Goal: Information Seeking & Learning: Learn about a topic

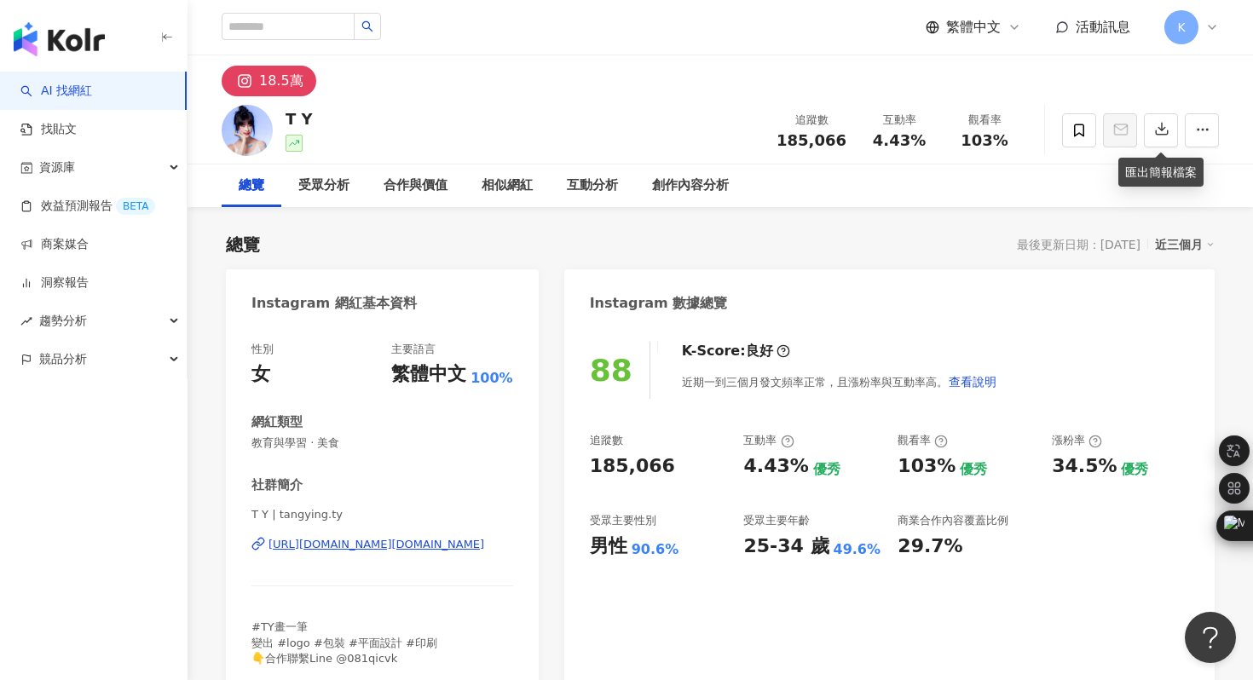
click at [347, 544] on div "[URL][DOMAIN_NAME][DOMAIN_NAME]" at bounding box center [376, 544] width 216 height 15
click at [361, 541] on div "https://www.instagram.com/tangying.ty/" at bounding box center [376, 544] width 216 height 15
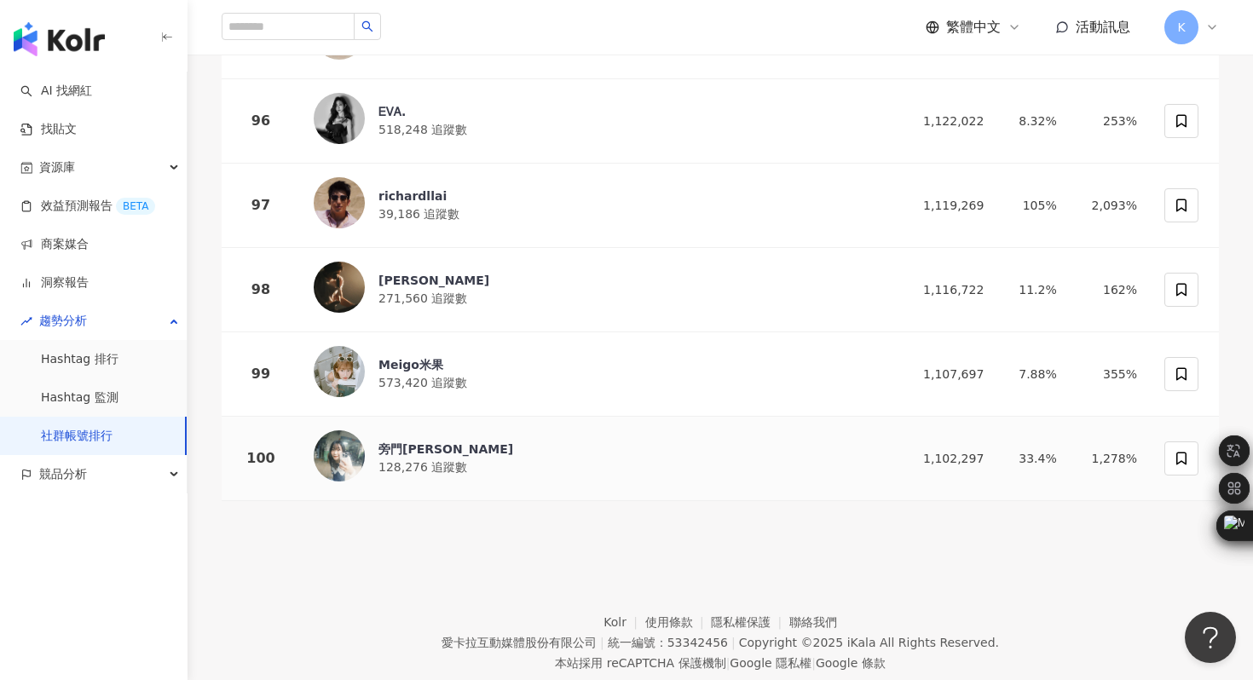
click at [346, 430] on img at bounding box center [339, 455] width 51 height 51
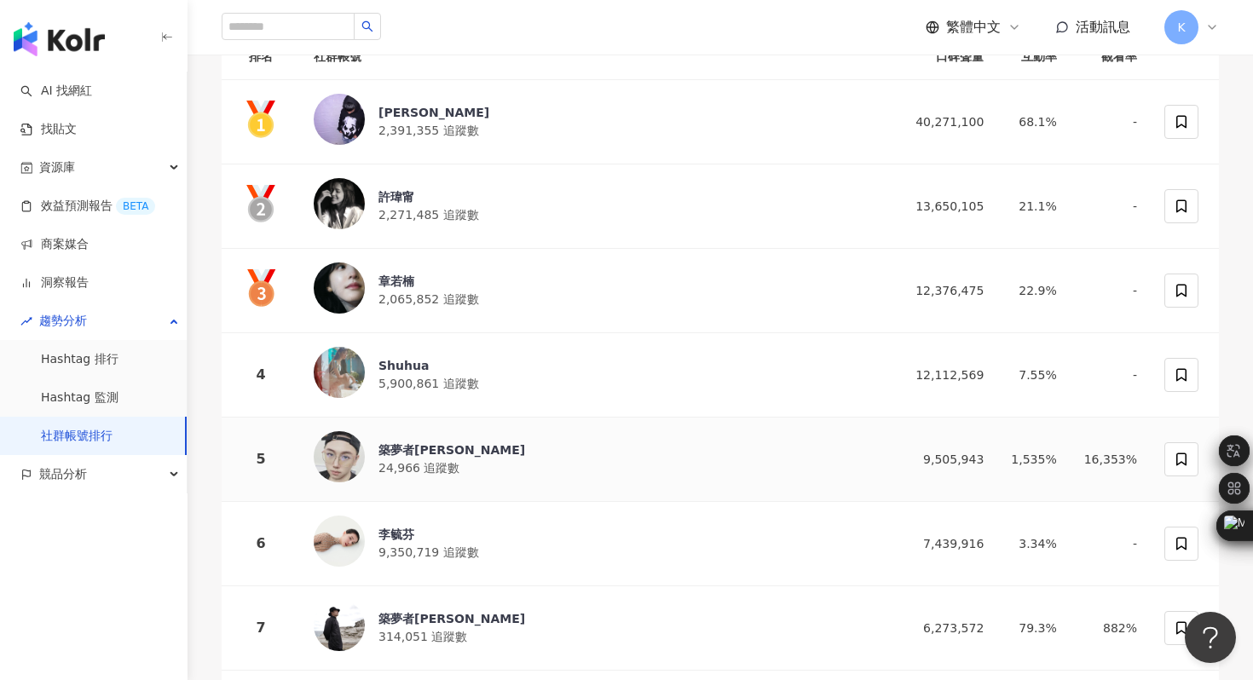
scroll to position [52, 0]
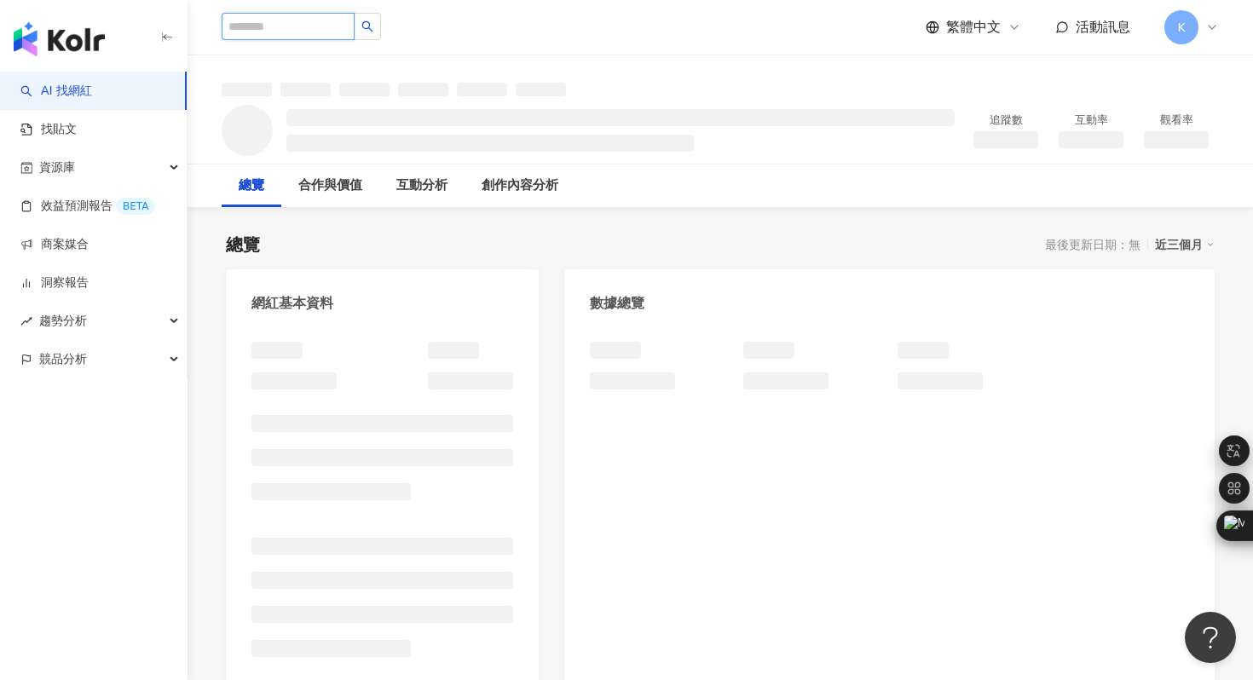
click at [256, 25] on input "search" at bounding box center [288, 26] width 133 height 27
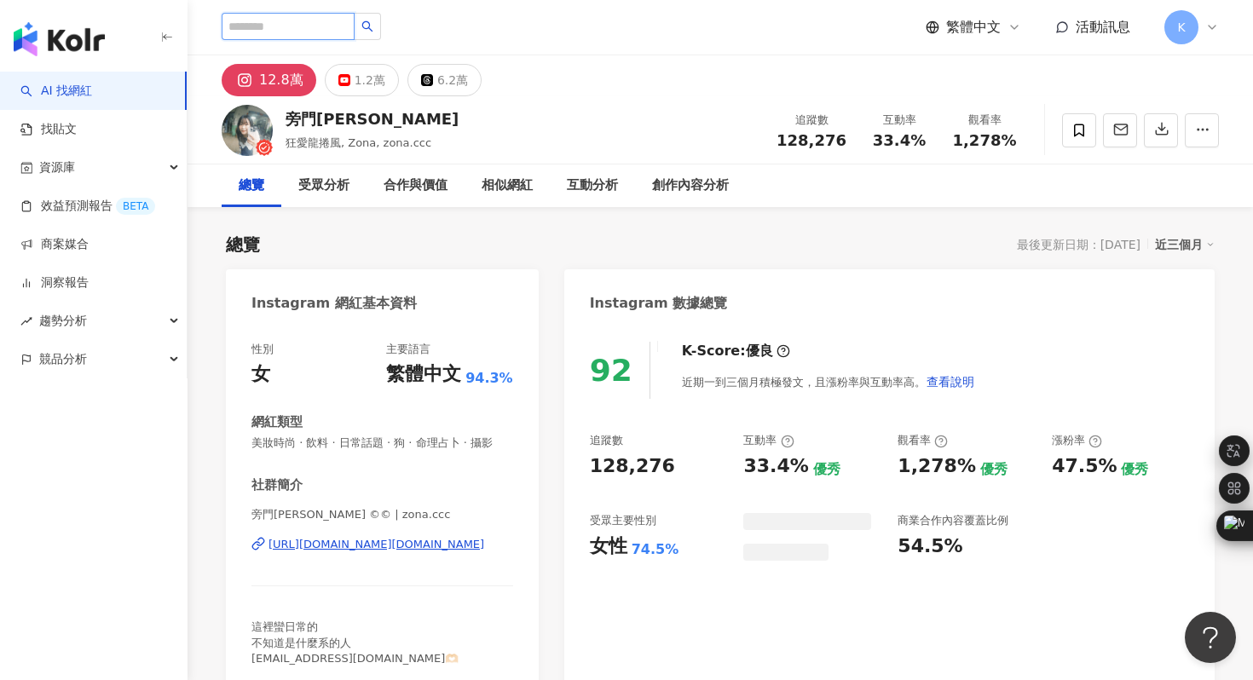
paste input "********"
type input "********"
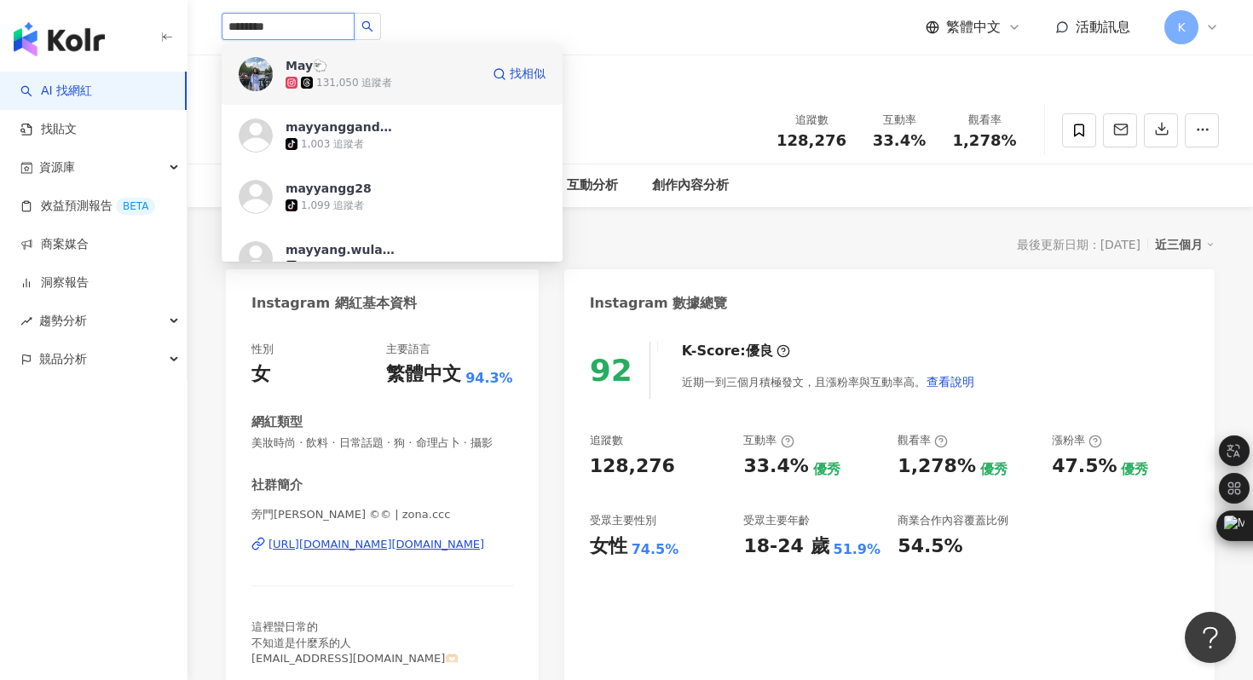
click at [258, 78] on img at bounding box center [256, 74] width 34 height 34
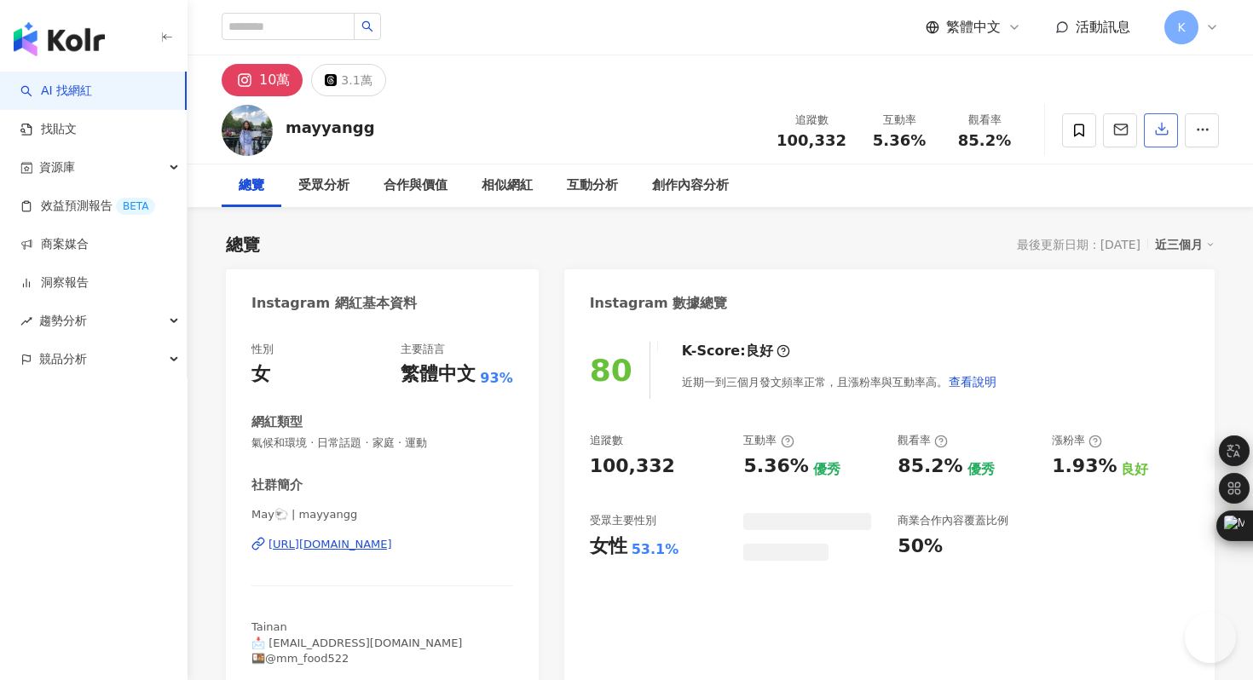
click at [1161, 134] on icon "button" at bounding box center [1161, 128] width 15 height 15
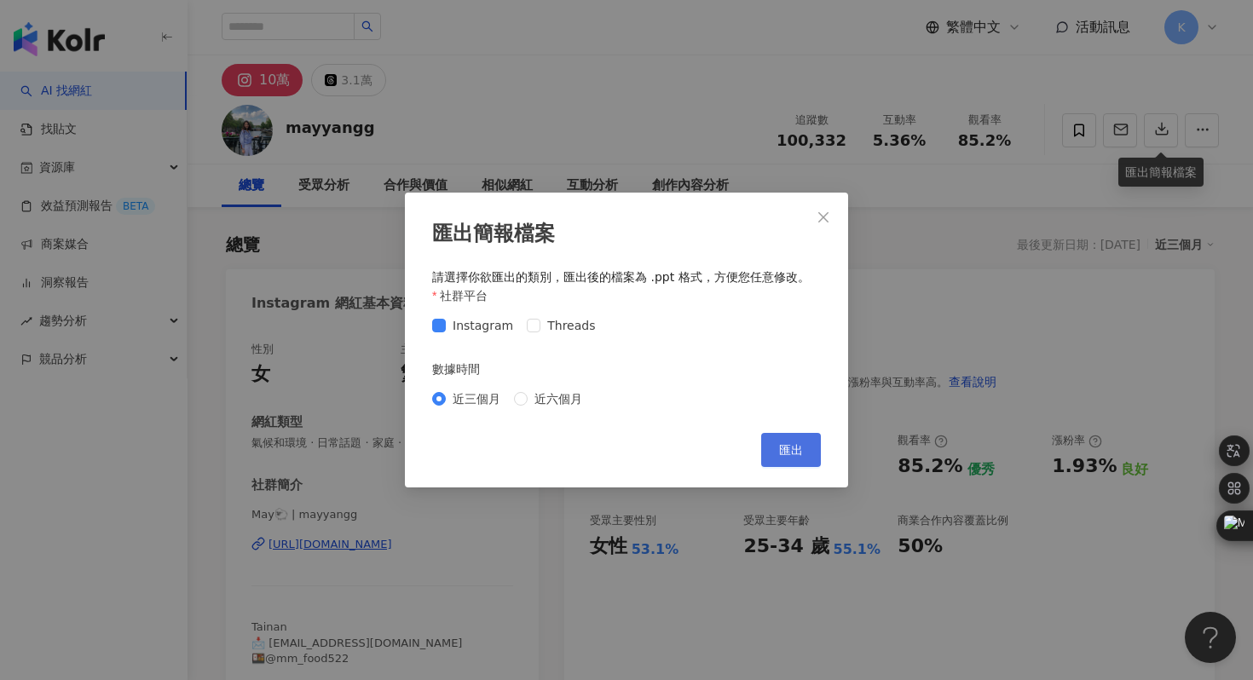
click at [779, 450] on span "匯出" at bounding box center [791, 450] width 24 height 14
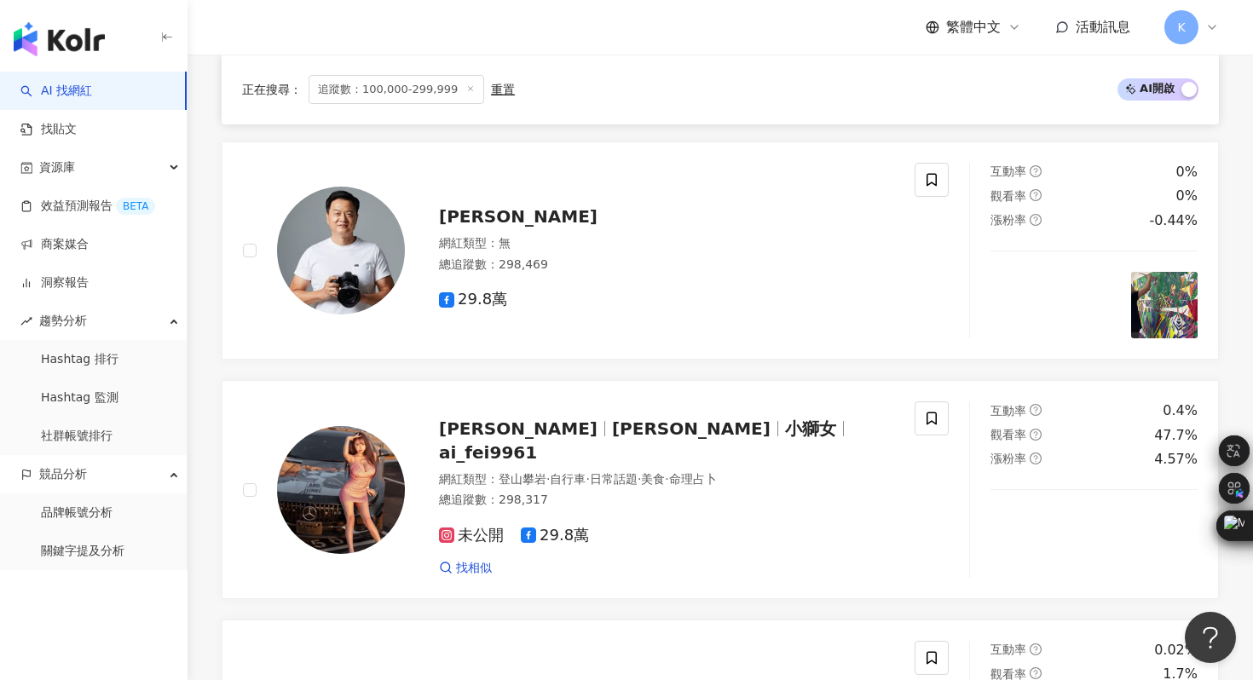
scroll to position [1684, 0]
